Goal: Task Accomplishment & Management: Complete application form

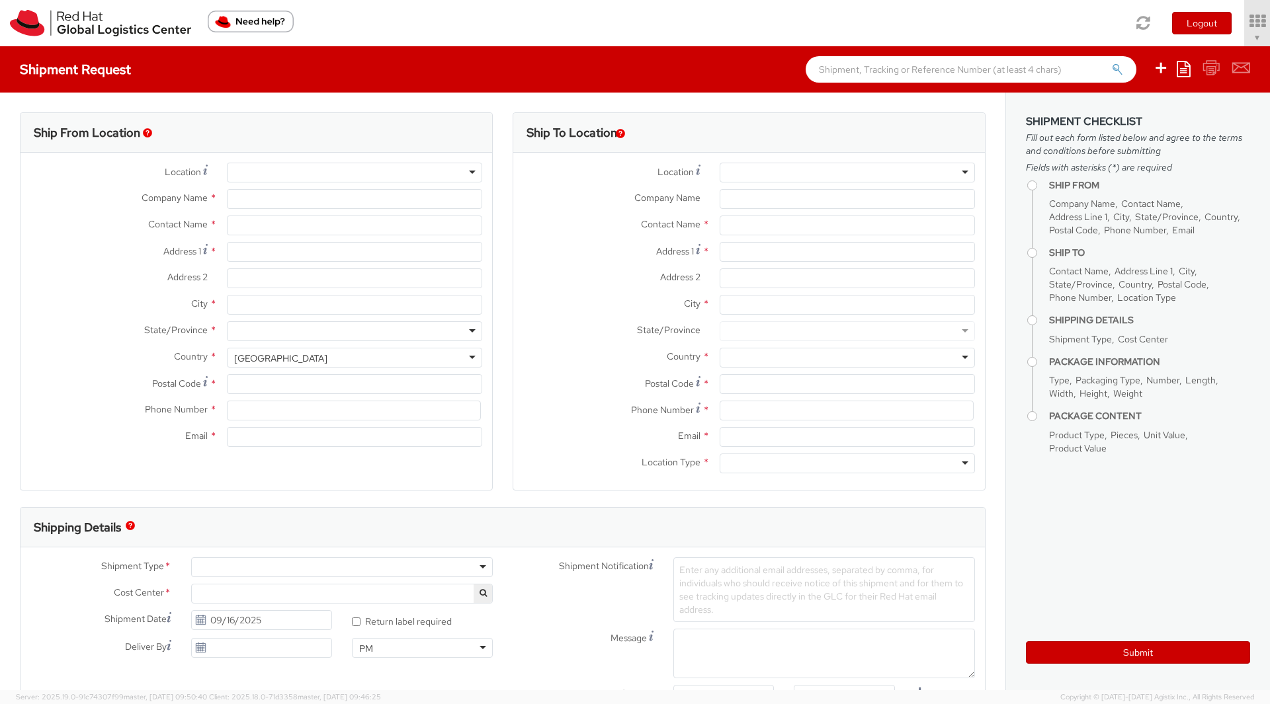
select select "901"
select select
click at [1181, 26] on icon at bounding box center [1220, 21] width 116 height 19
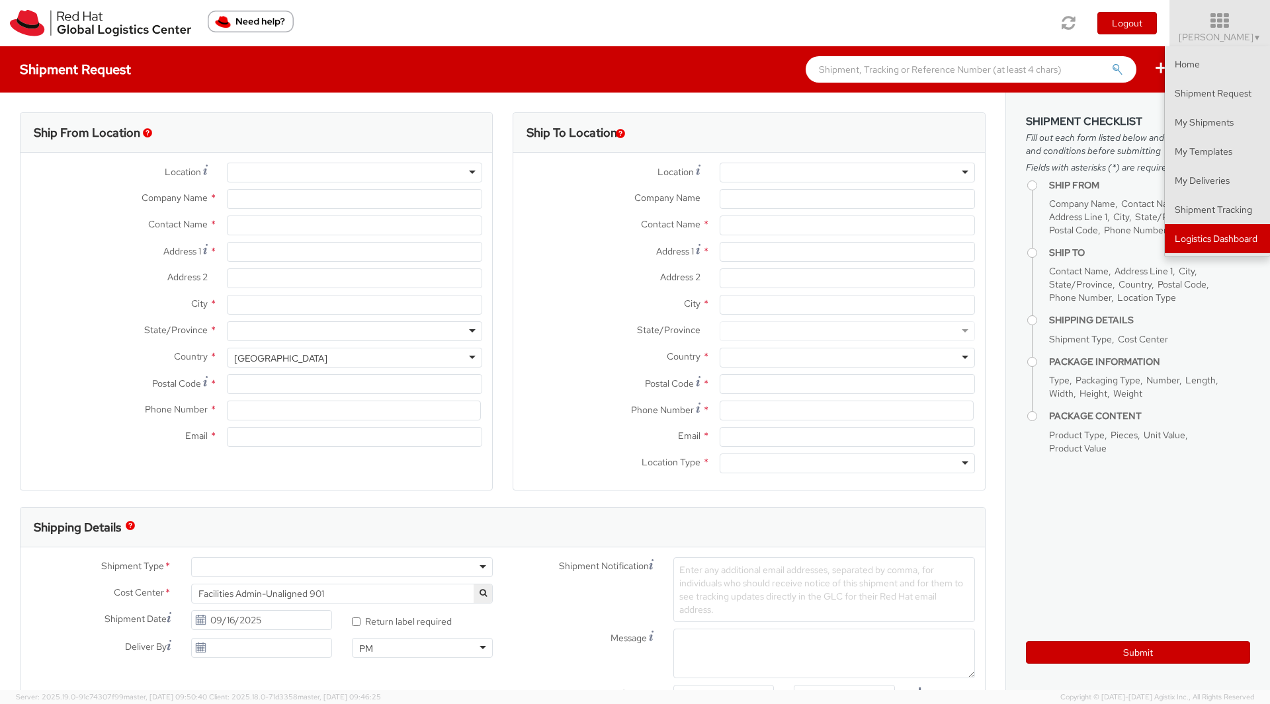
type input "Red Hat, Inc."
type input "[PERSON_NAME]"
type input "100 East Davie Street"
type input "RALEIGH"
type input "27601"
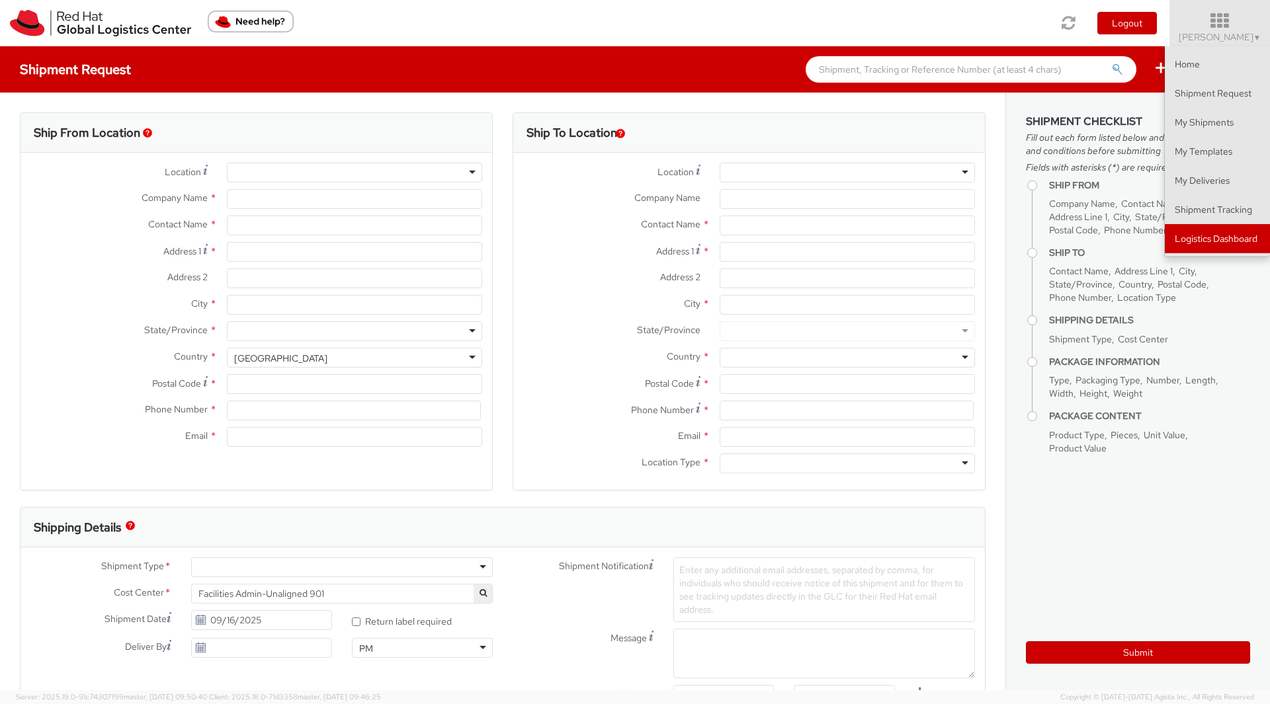
type input "919-754-4950"
type input "solee@redhat.com"
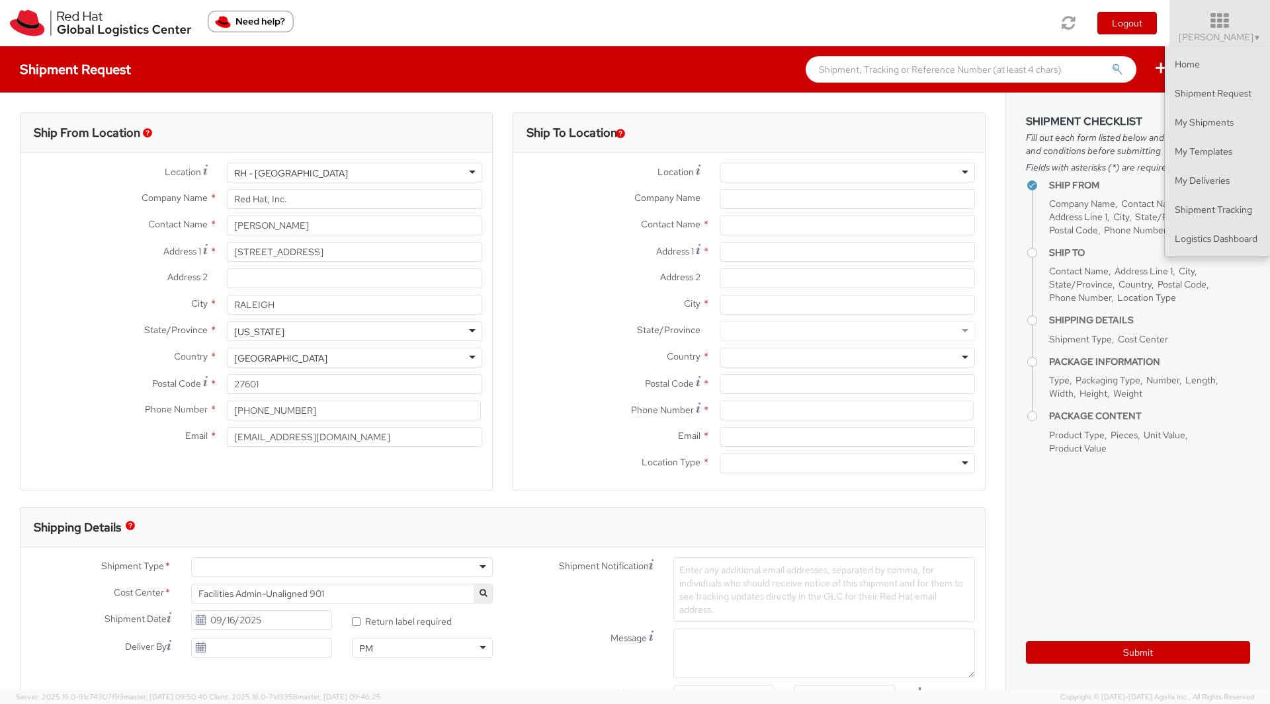
click at [1012, 69] on input "text" at bounding box center [970, 69] width 331 height 26
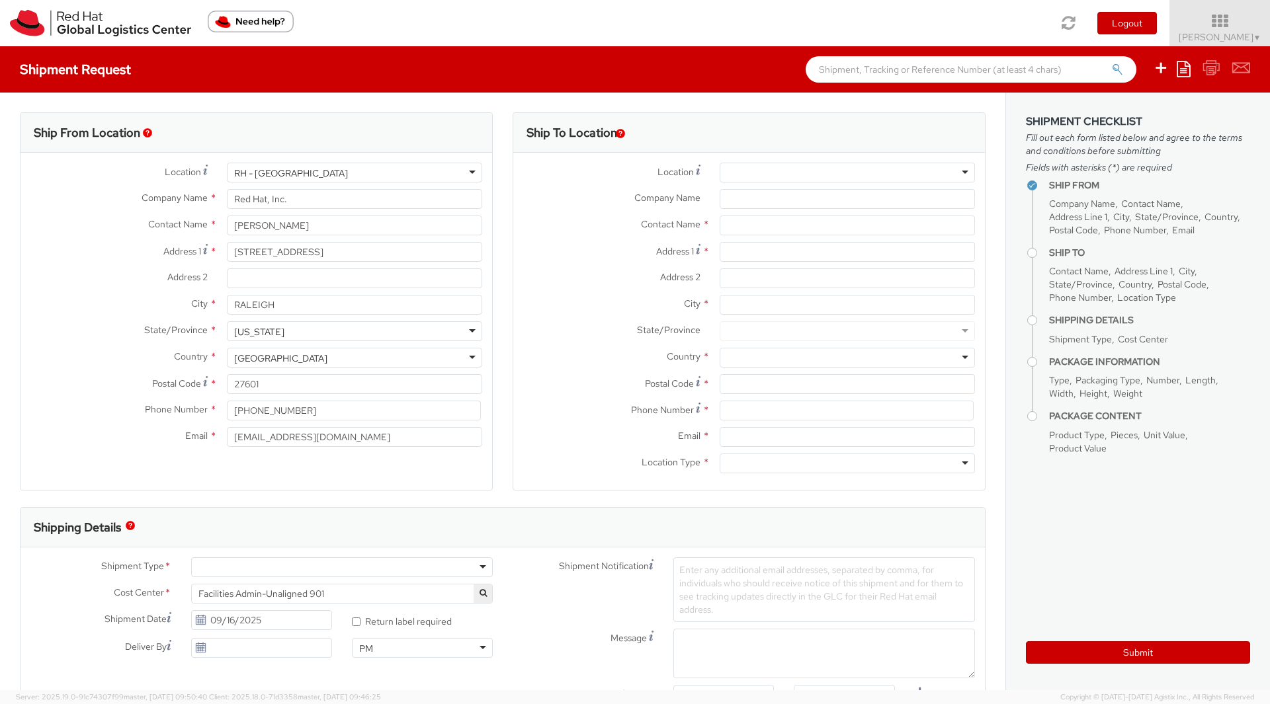
click at [1012, 69] on input "text" at bounding box center [970, 69] width 331 height 26
paste input "1Z4247489000834758"
type input "1Z4247489000834758"
click at [1111, 63] on button "submit" at bounding box center [1116, 71] width 11 height 16
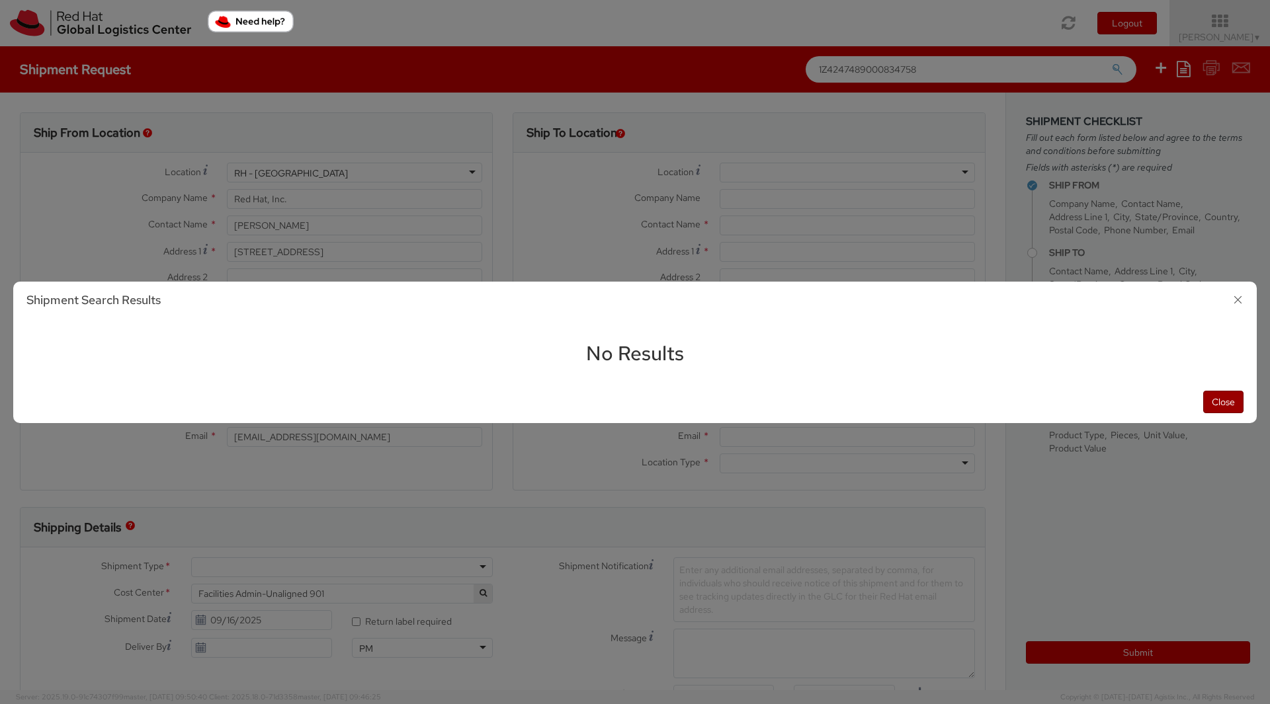
click at [1222, 409] on button "Close" at bounding box center [1223, 402] width 40 height 22
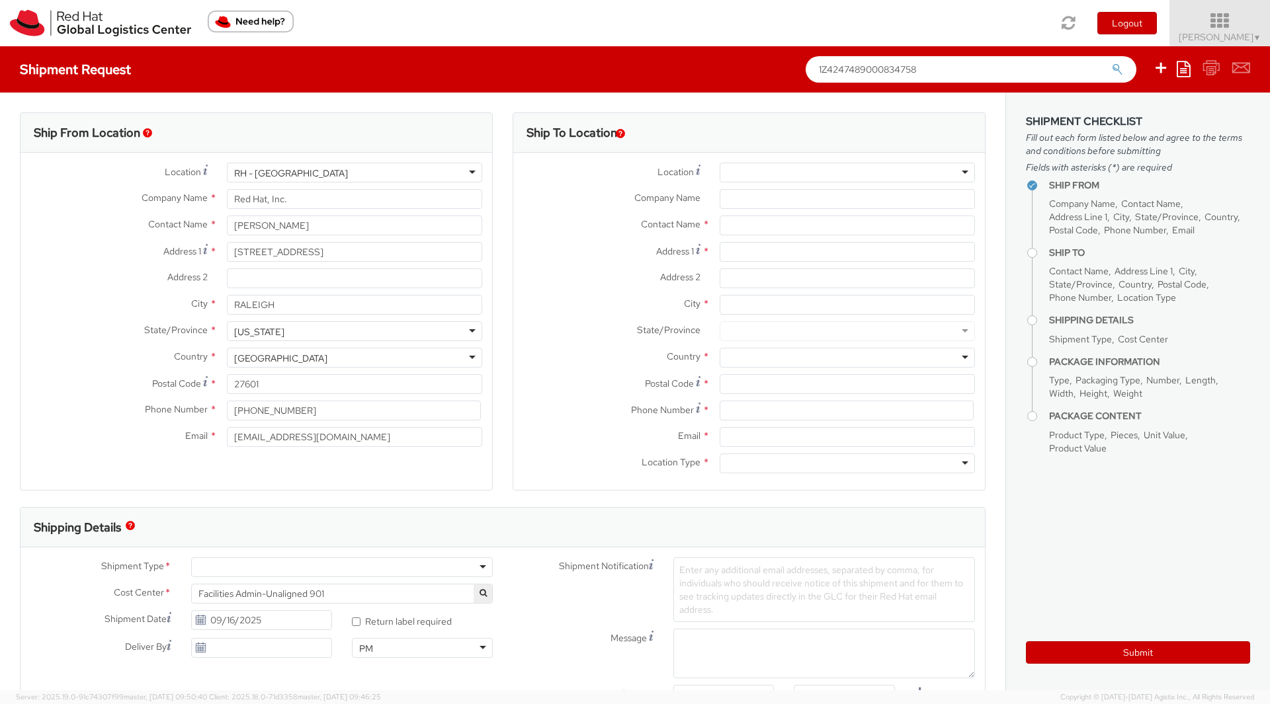
click at [1241, 25] on icon at bounding box center [1220, 21] width 116 height 19
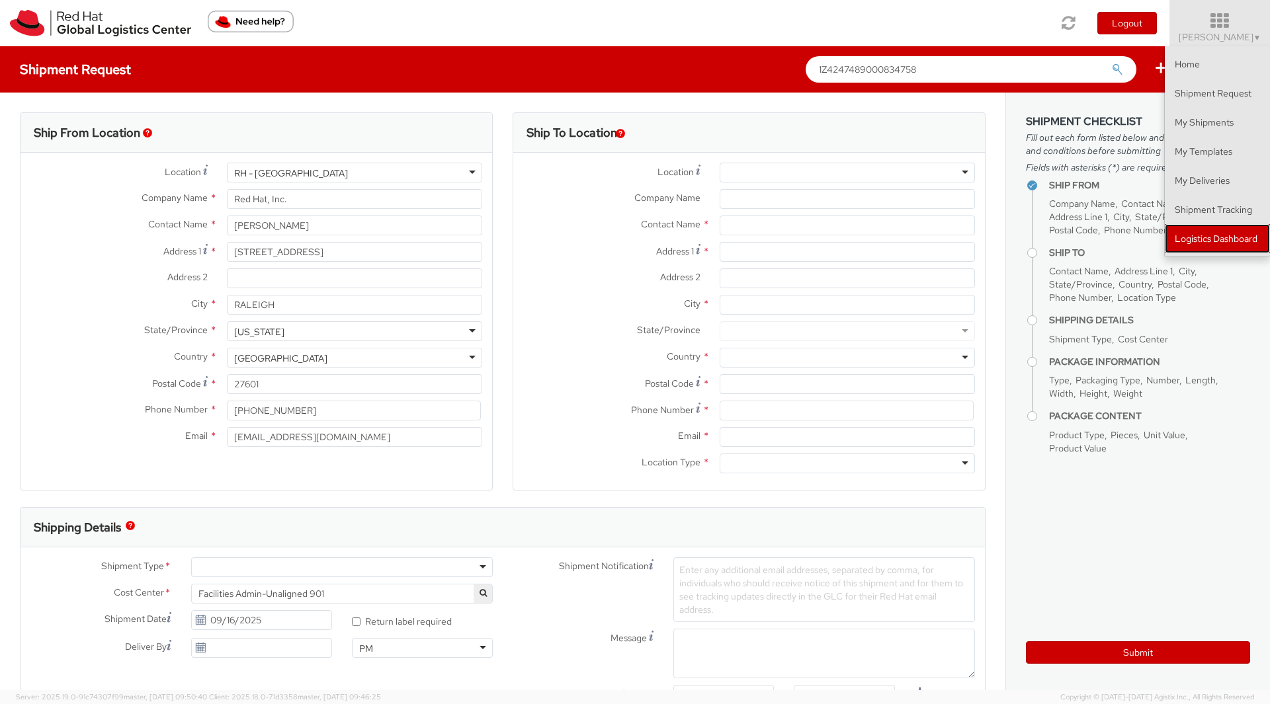
click at [1199, 247] on link "Logistics Dashboard" at bounding box center [1216, 238] width 105 height 29
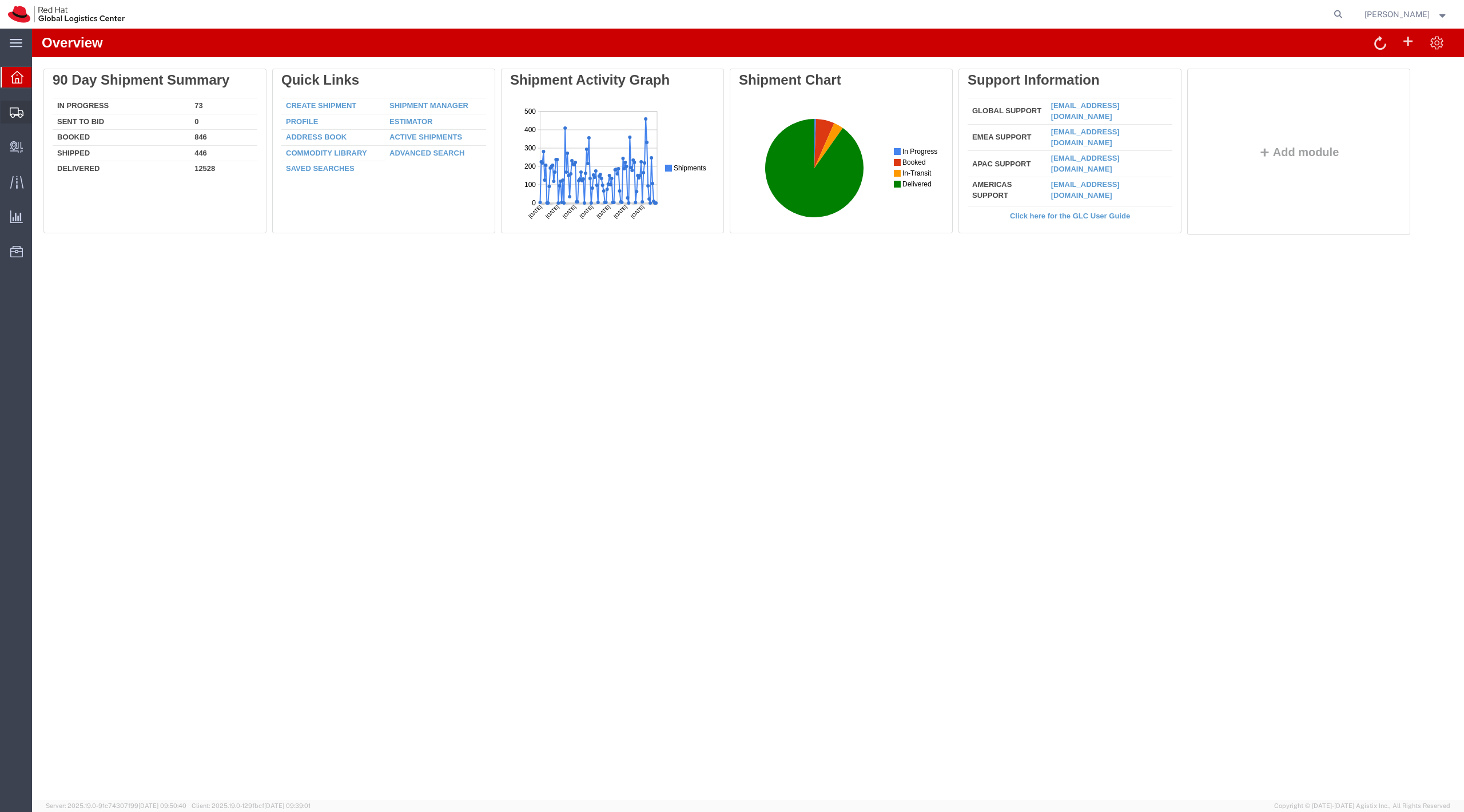
click at [15, 110] on icon at bounding box center [16, 112] width 14 height 10
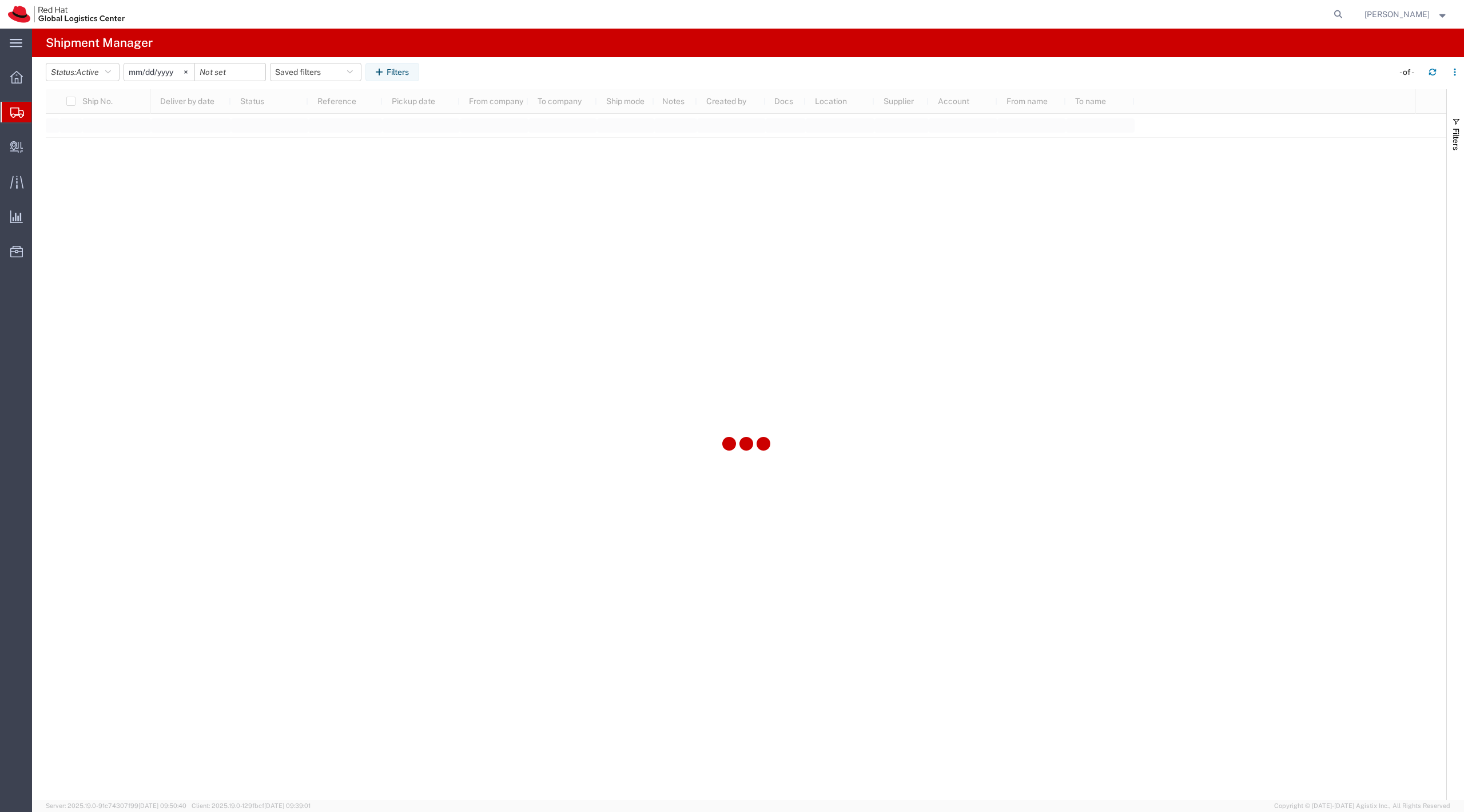
click at [0, 0] on span "Shipment Manager" at bounding box center [0, 0] width 0 height 0
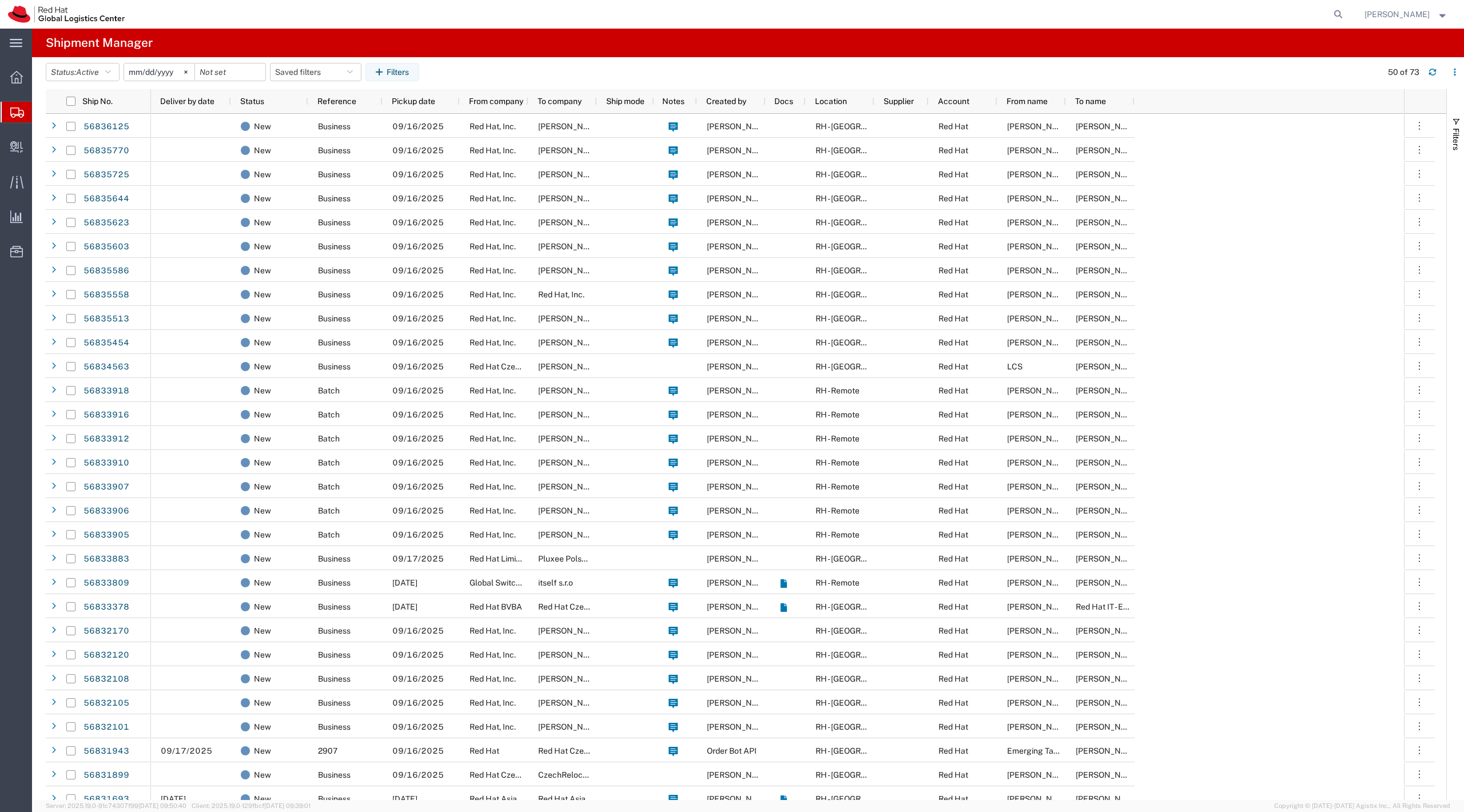
click at [0, 0] on span "Create Shipment" at bounding box center [0, 0] width 0 height 0
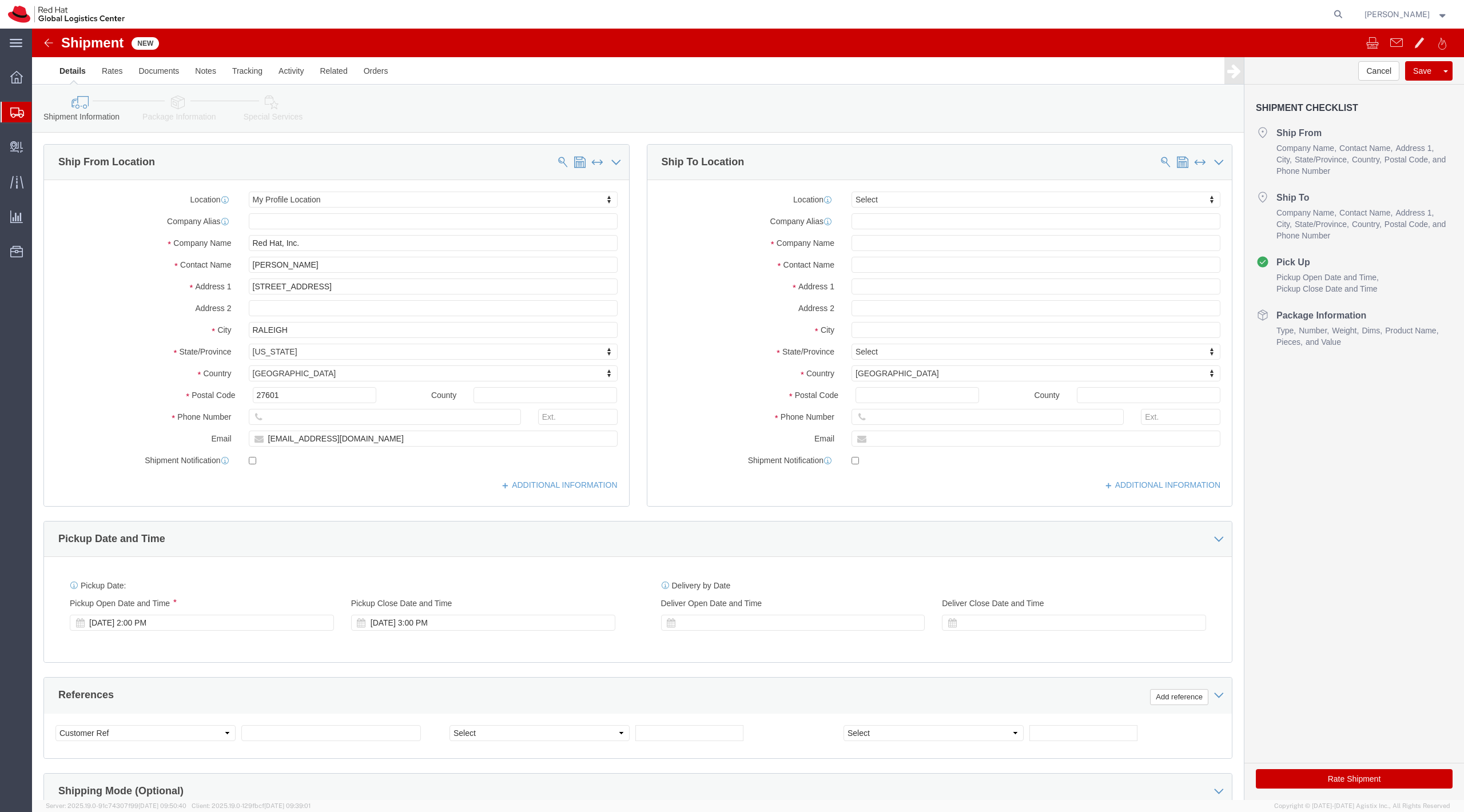
select select
click link "Tracking"
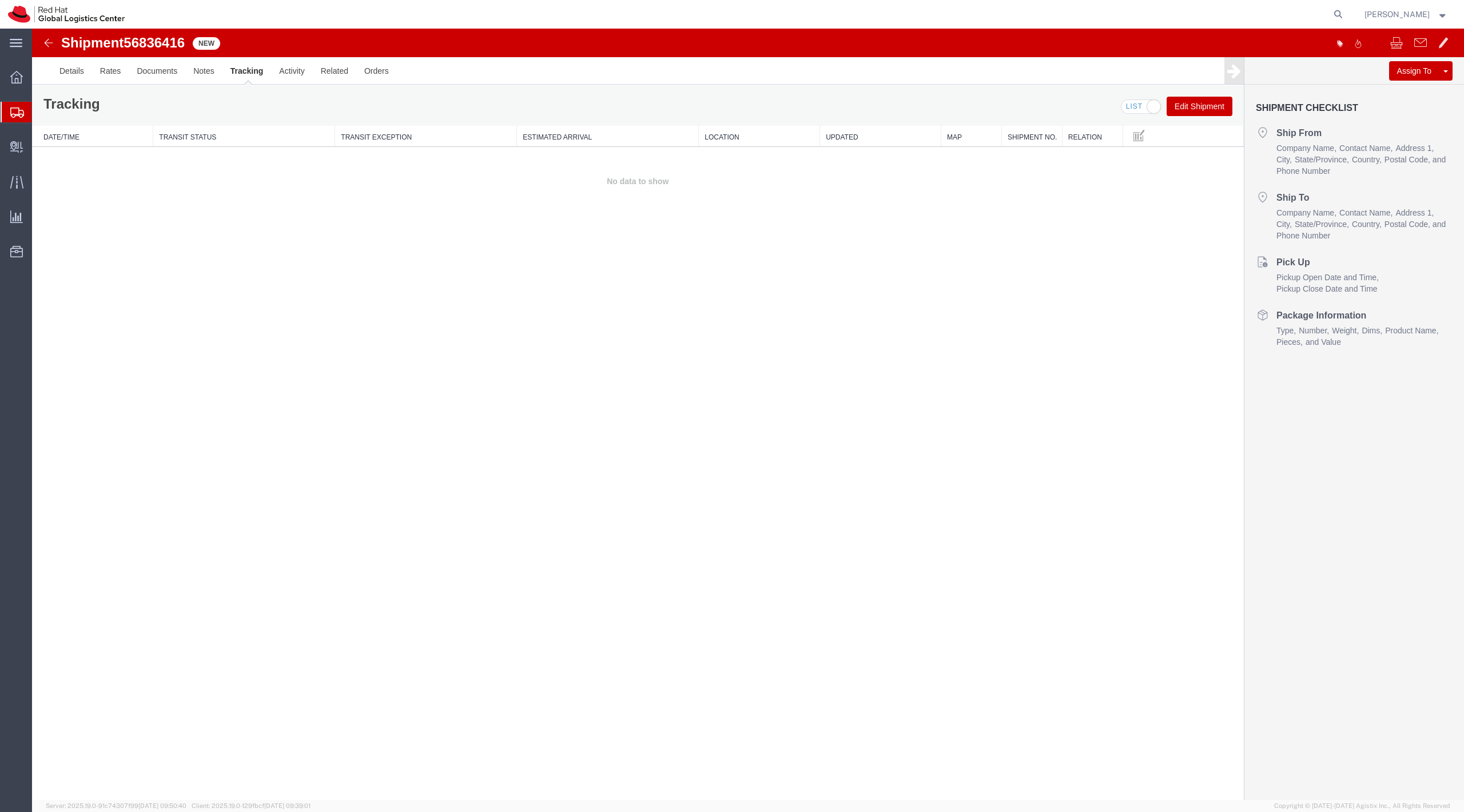
click at [1219, 108] on button "Edit Shipment" at bounding box center [1199, 106] width 66 height 19
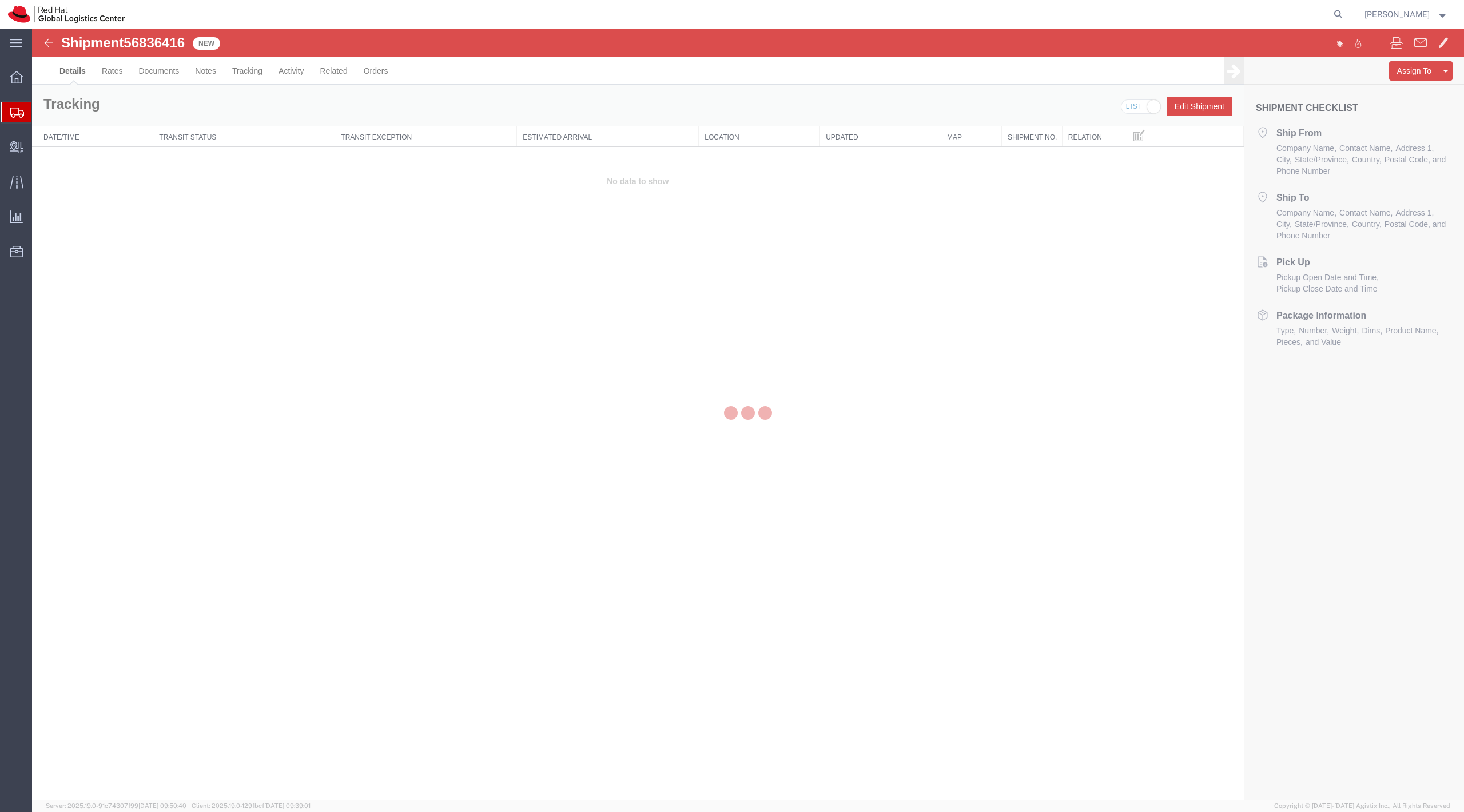
select select "38014"
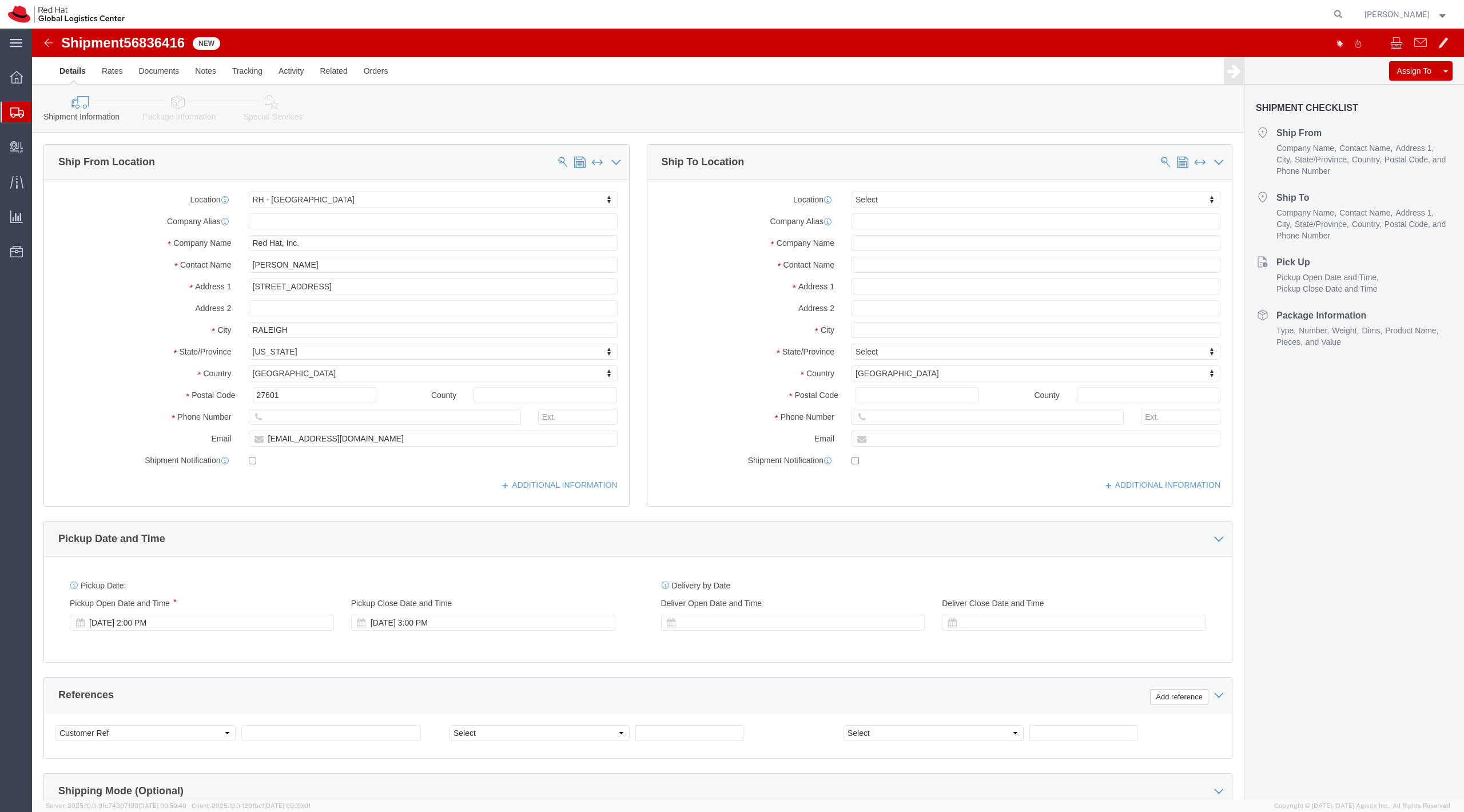
select select "MYPROFILE"
click button "Cancel"
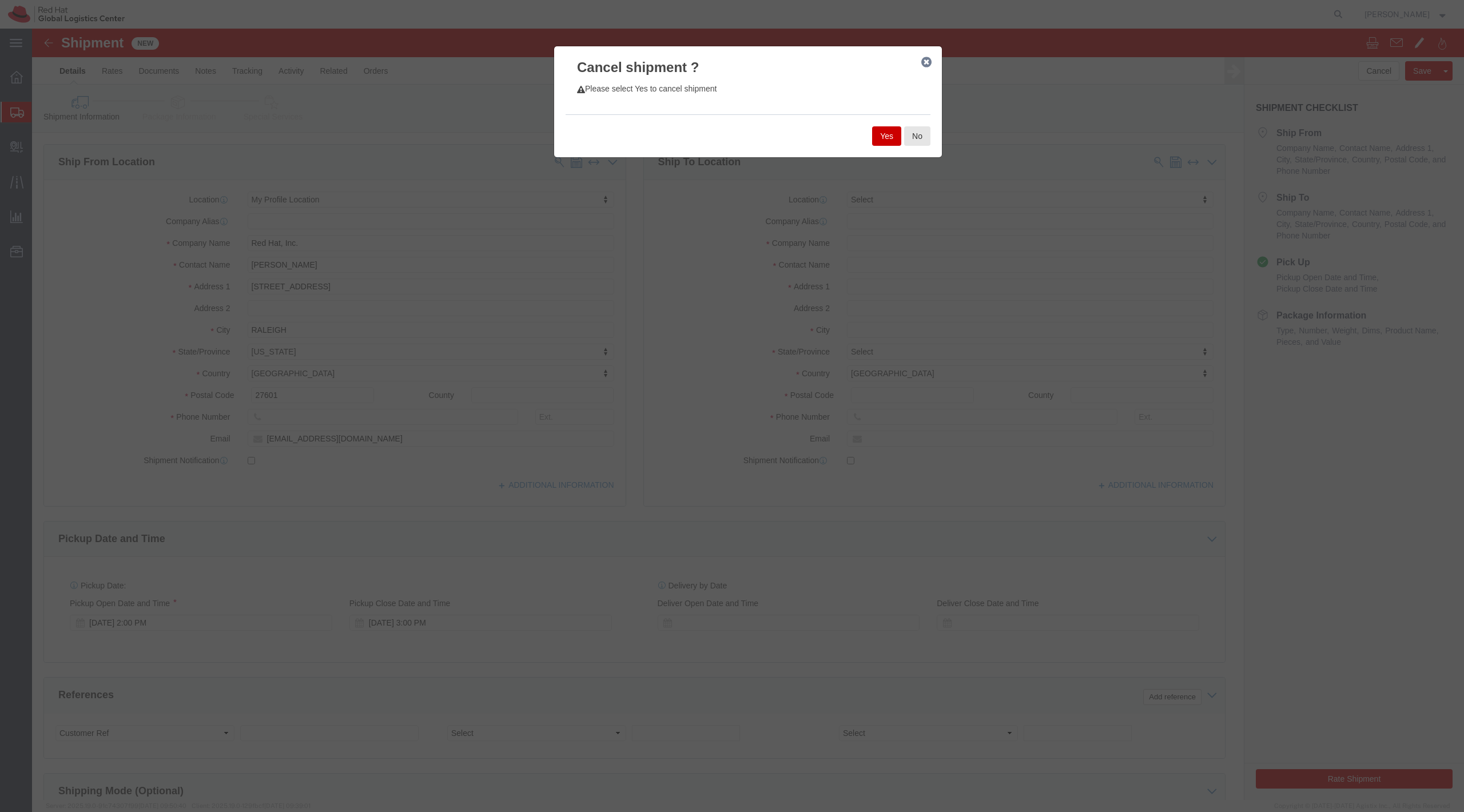
click button "Yes"
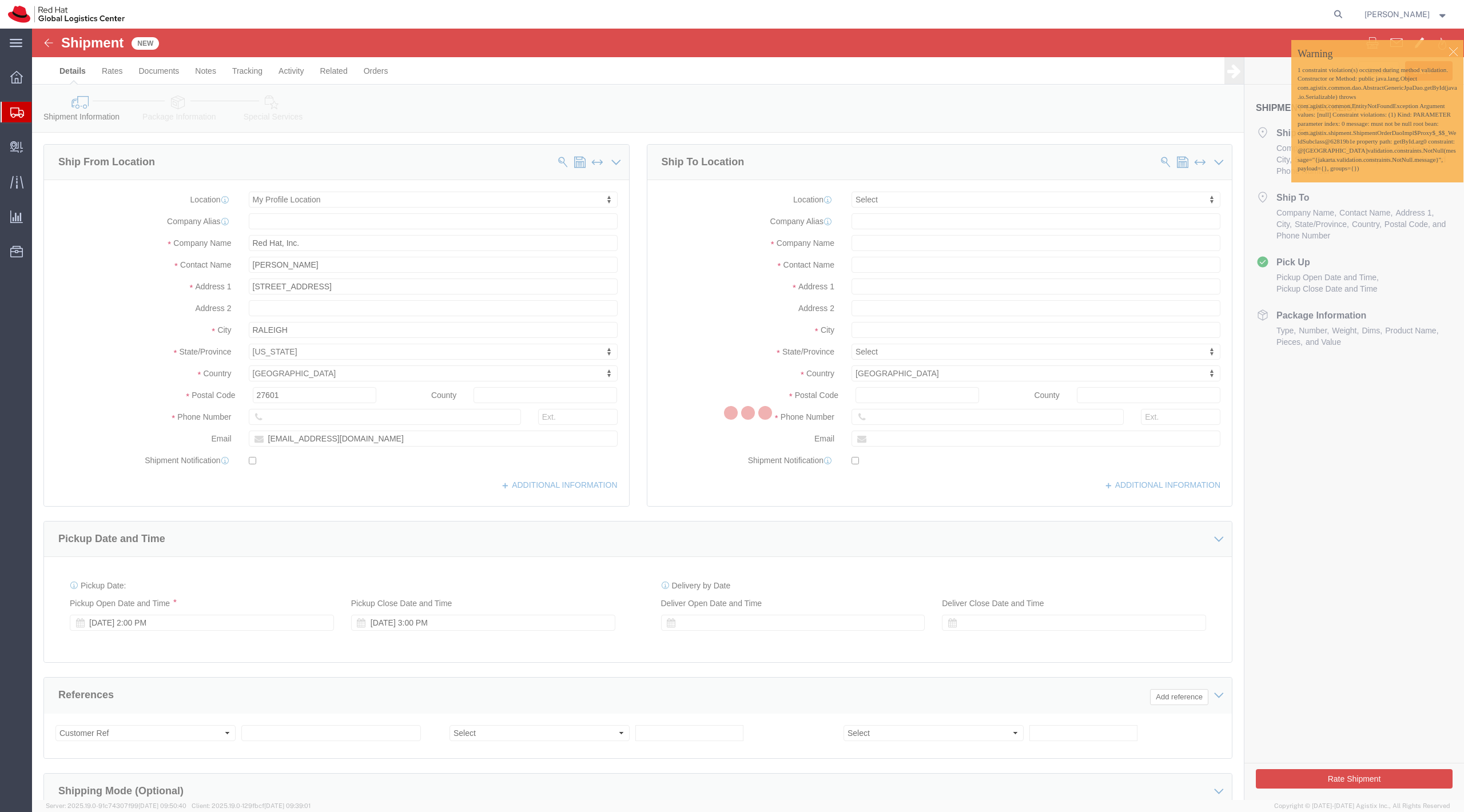
select select "MYPROFILE"
type input "Red Hat, Inc."
type input "[PERSON_NAME]"
type input "100 East Davie Street"
type input "RALEIGH"
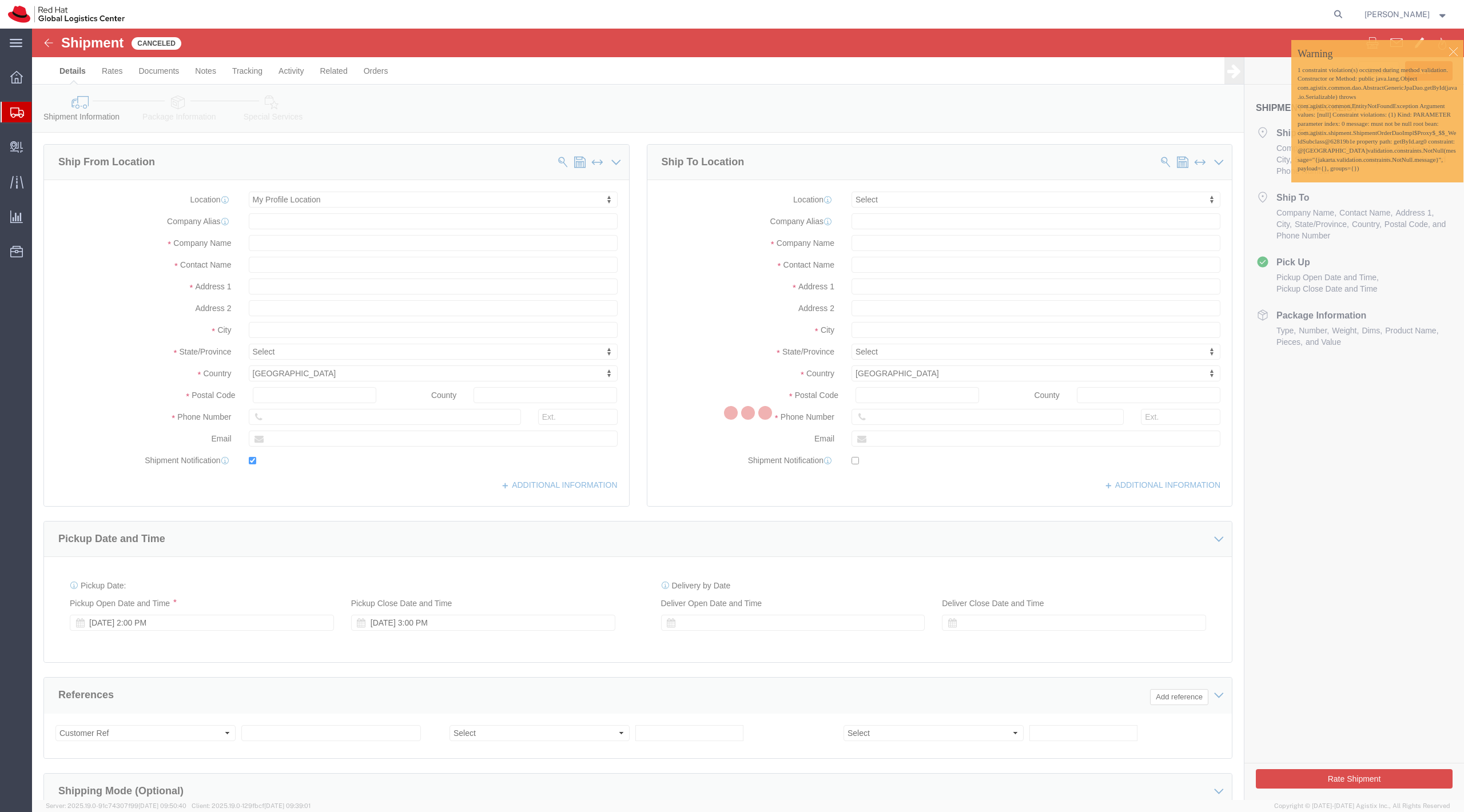
type input "27601"
type input "solee@redhat.com"
checkbox input "true"
select select "NC"
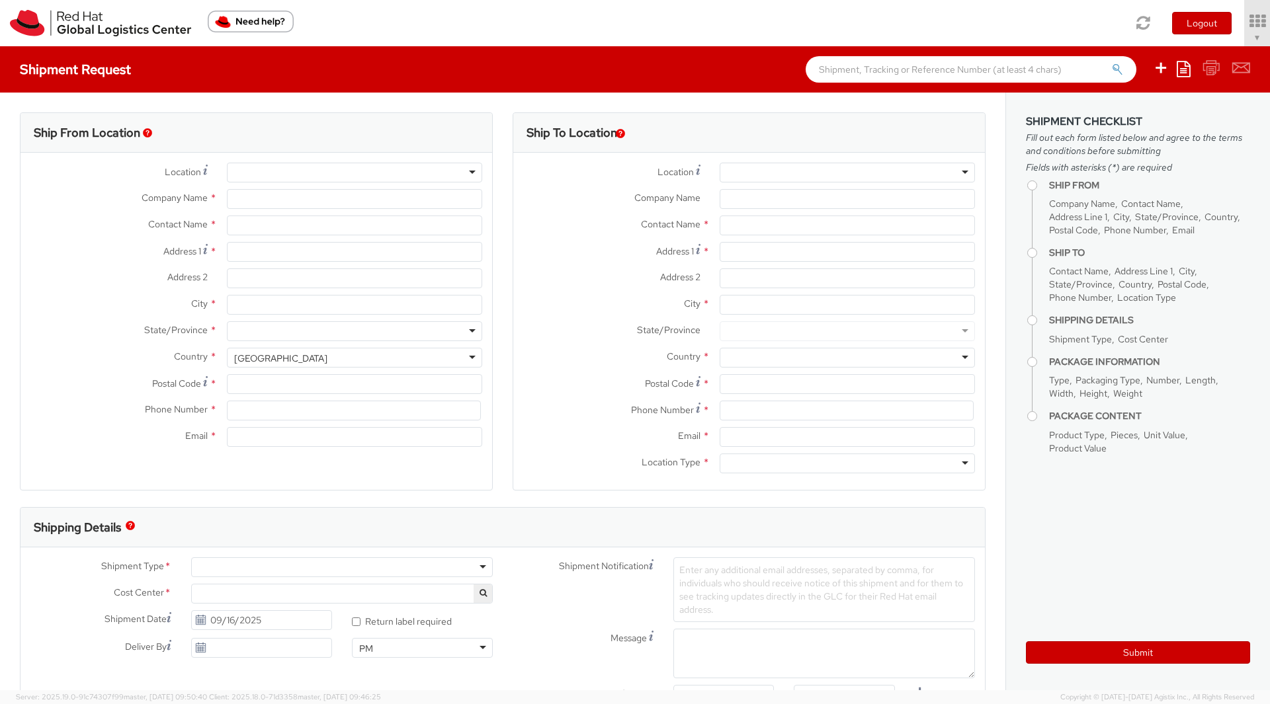
type input "Red Hat, Inc."
type input "[PERSON_NAME]"
type input "100 East Davie Street"
type input "RALEIGH"
type input "27601"
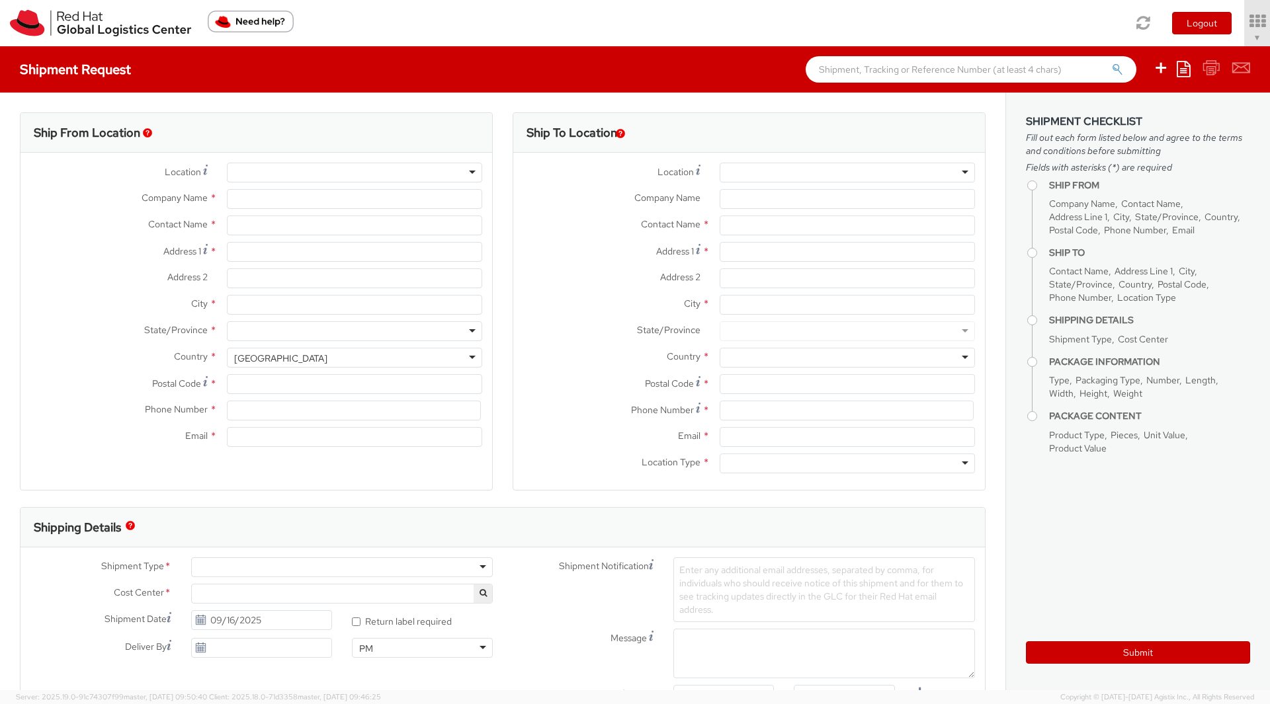
type input "919-754-4950"
type input "solee@redhat.com"
select select "901"
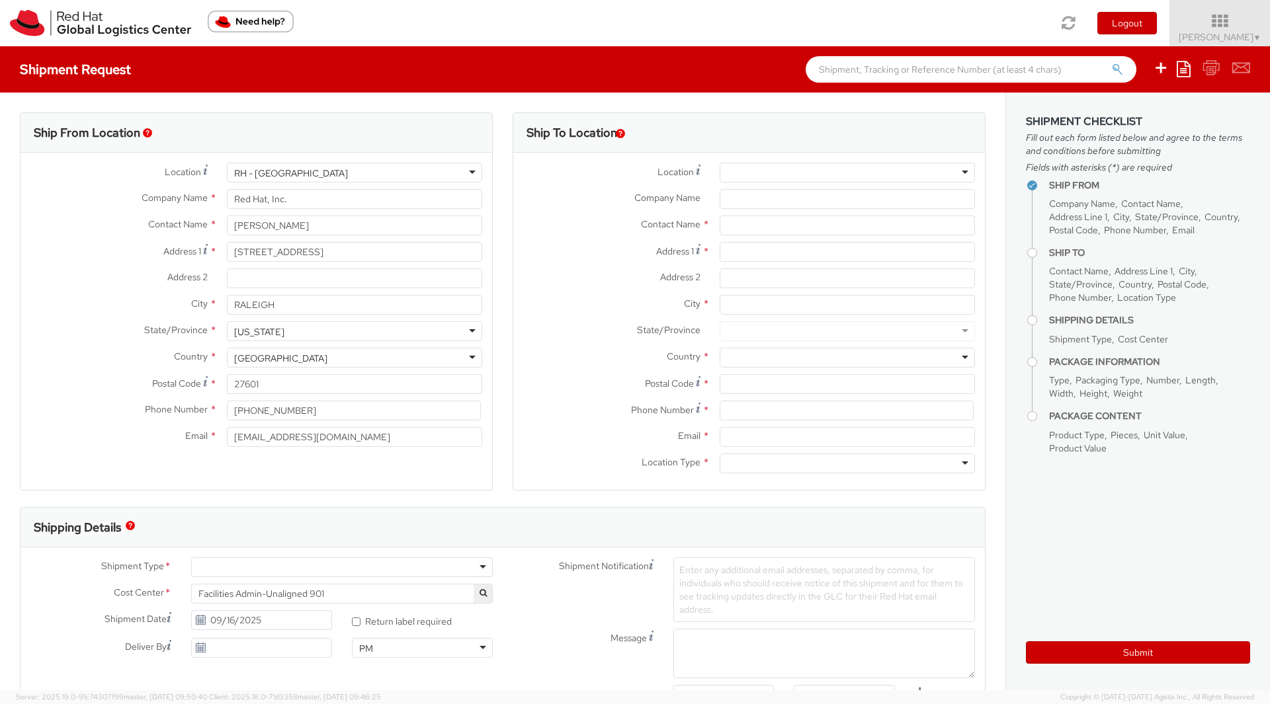
select select
